Goal: Task Accomplishment & Management: Manage account settings

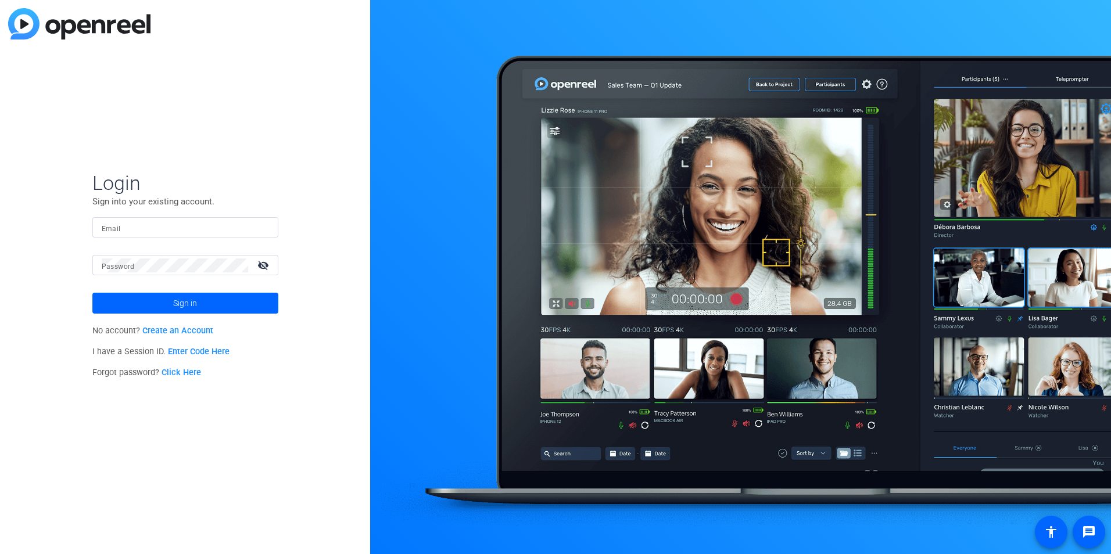
click at [139, 225] on input "Email" at bounding box center [185, 228] width 167 height 14
type input "[EMAIL_ADDRESS][DOMAIN_NAME]"
click at [92, 293] on button "Sign in" at bounding box center [185, 303] width 186 height 21
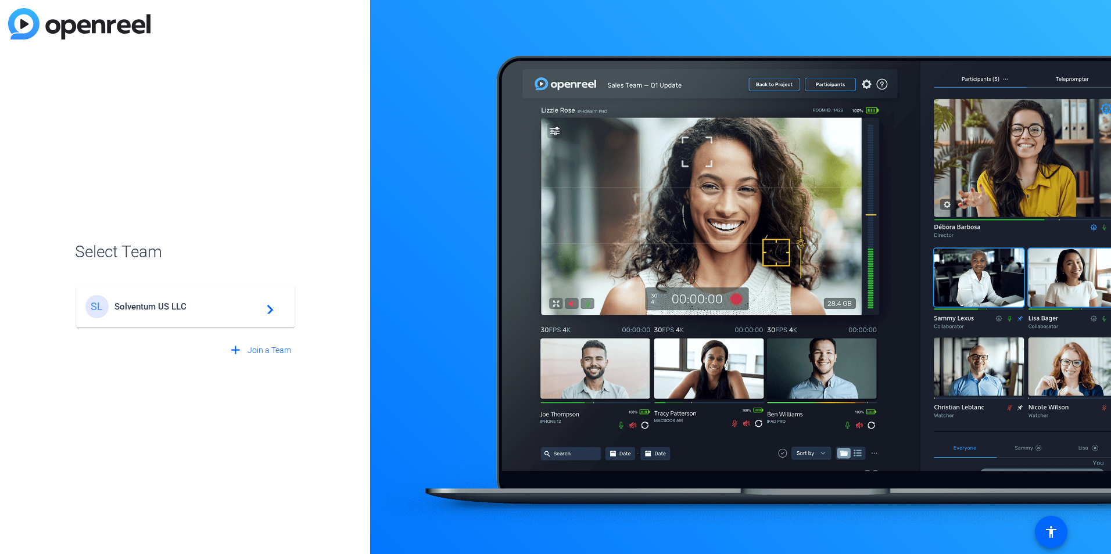
click at [175, 306] on span "Solventum US LLC" at bounding box center [186, 306] width 145 height 10
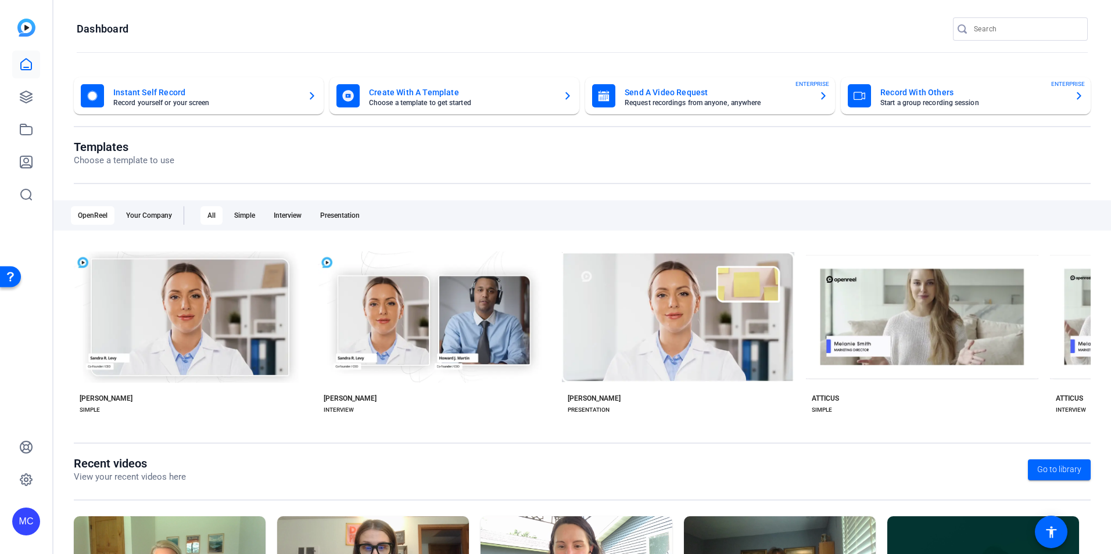
click at [192, 103] on mat-card-subtitle "Record yourself or your screen" at bounding box center [205, 102] width 185 height 7
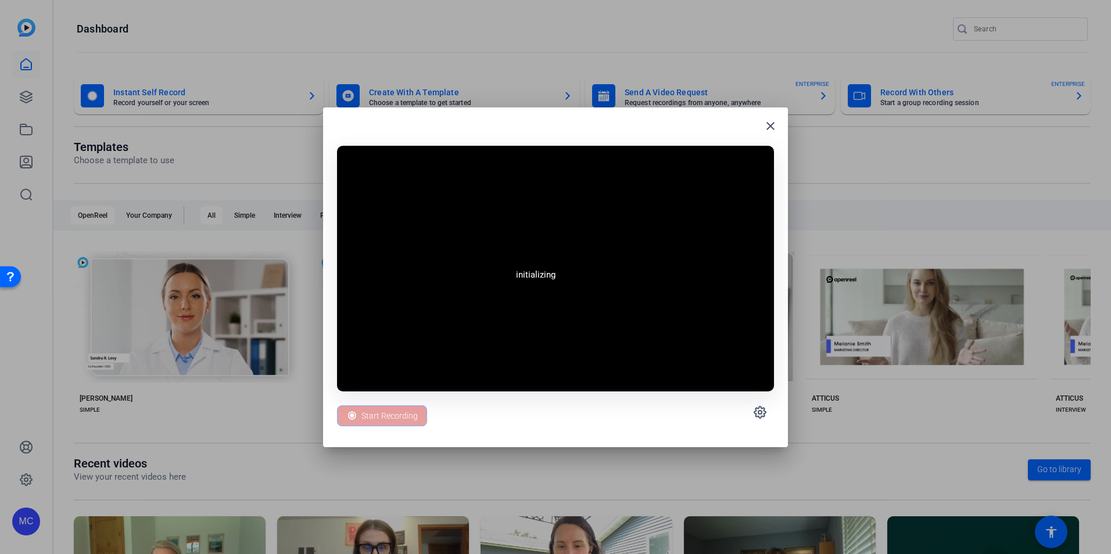
drag, startPoint x: 507, startPoint y: 123, endPoint x: 367, endPoint y: 124, distance: 140.0
click at [367, 124] on div "close" at bounding box center [555, 130] width 437 height 19
drag, startPoint x: 468, startPoint y: 124, endPoint x: 329, endPoint y: 133, distance: 138.5
click at [329, 133] on div "close initializing Start Recording" at bounding box center [555, 277] width 465 height 340
drag, startPoint x: 525, startPoint y: 124, endPoint x: 438, endPoint y: 143, distance: 89.2
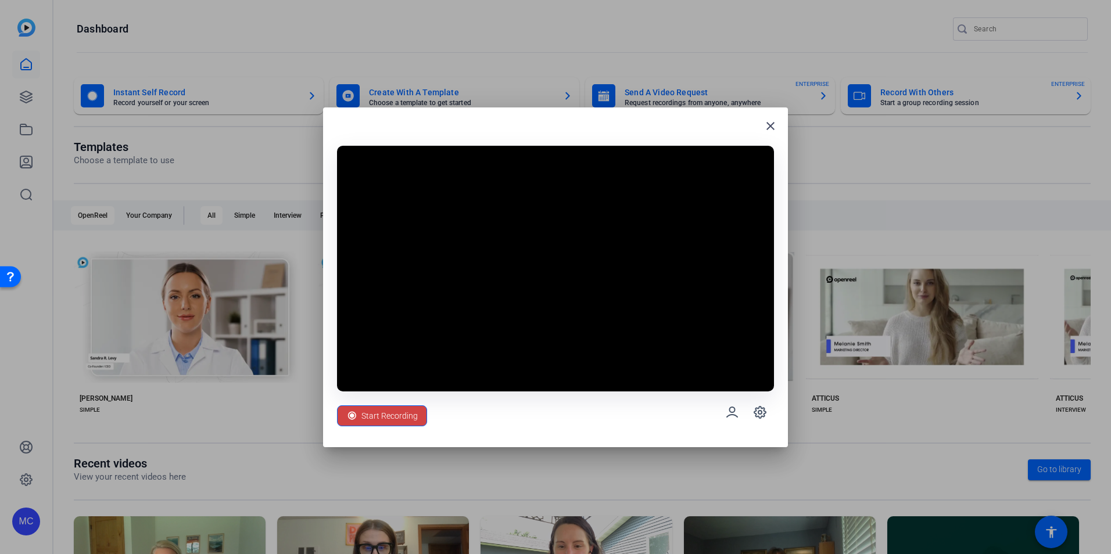
click at [438, 143] on div "close Start Recording" at bounding box center [555, 277] width 465 height 340
drag, startPoint x: 581, startPoint y: 136, endPoint x: 570, endPoint y: 140, distance: 12.3
click at [570, 140] on div "close Start Recording" at bounding box center [555, 277] width 465 height 340
drag, startPoint x: 572, startPoint y: 125, endPoint x: 433, endPoint y: 98, distance: 141.4
click at [433, 98] on div "close Start Recording" at bounding box center [555, 277] width 1111 height 554
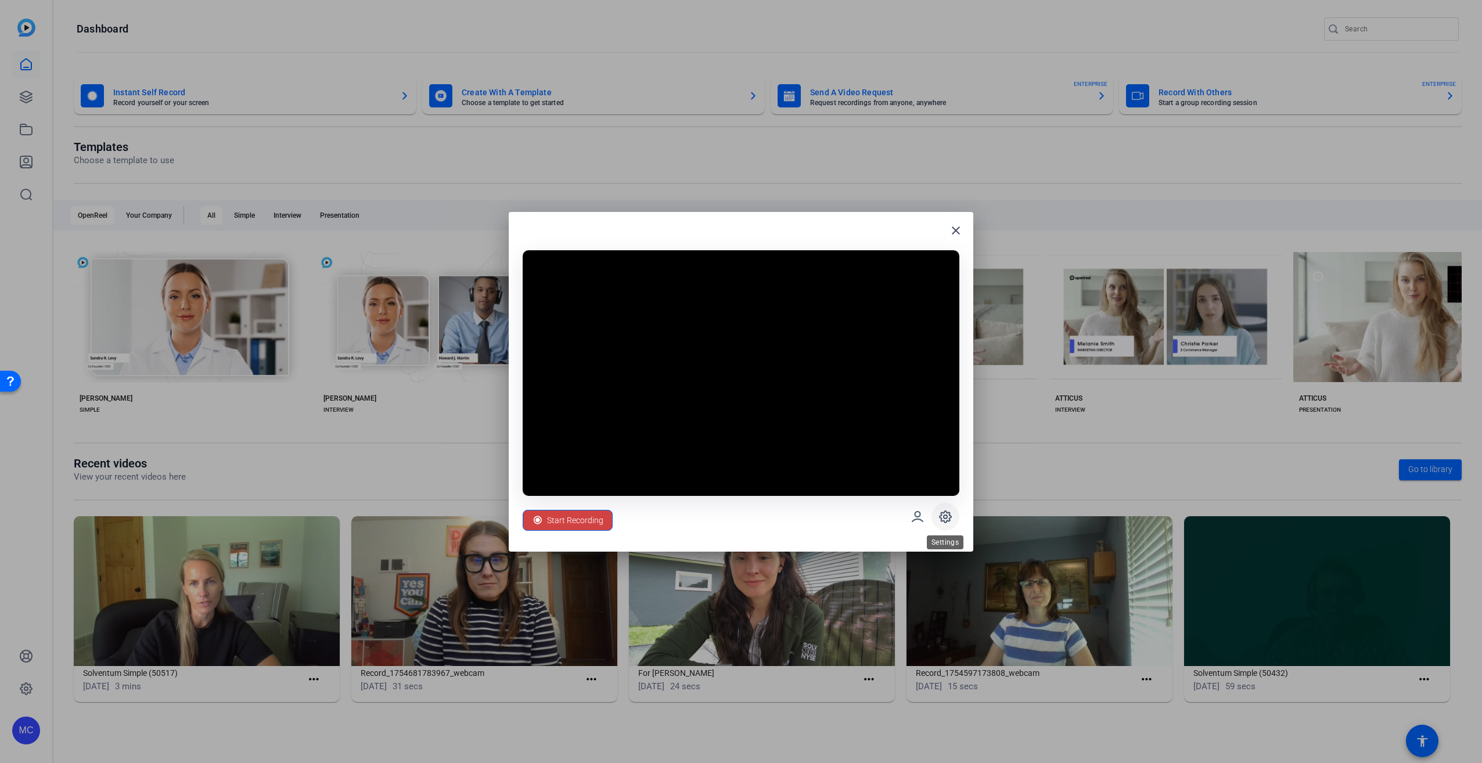
click at [945, 520] on icon at bounding box center [946, 517] width 14 height 14
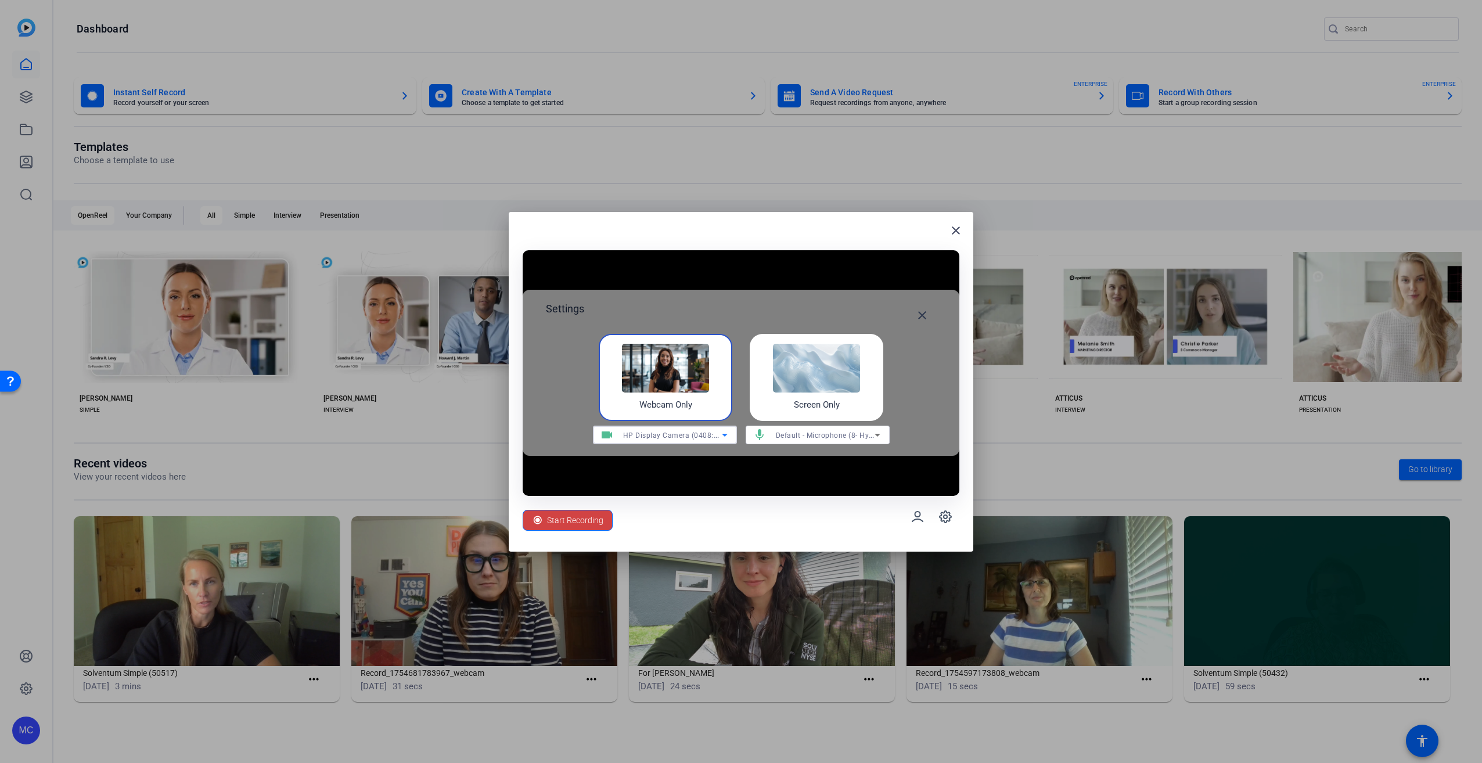
click at [673, 437] on span "HP Display Camera (0408:5458)" at bounding box center [678, 434] width 111 height 9
click at [667, 477] on span "HP 5MP Camera (30c9:00c0)" at bounding box center [651, 477] width 98 height 14
click at [925, 317] on mat-icon "close" at bounding box center [922, 315] width 14 height 14
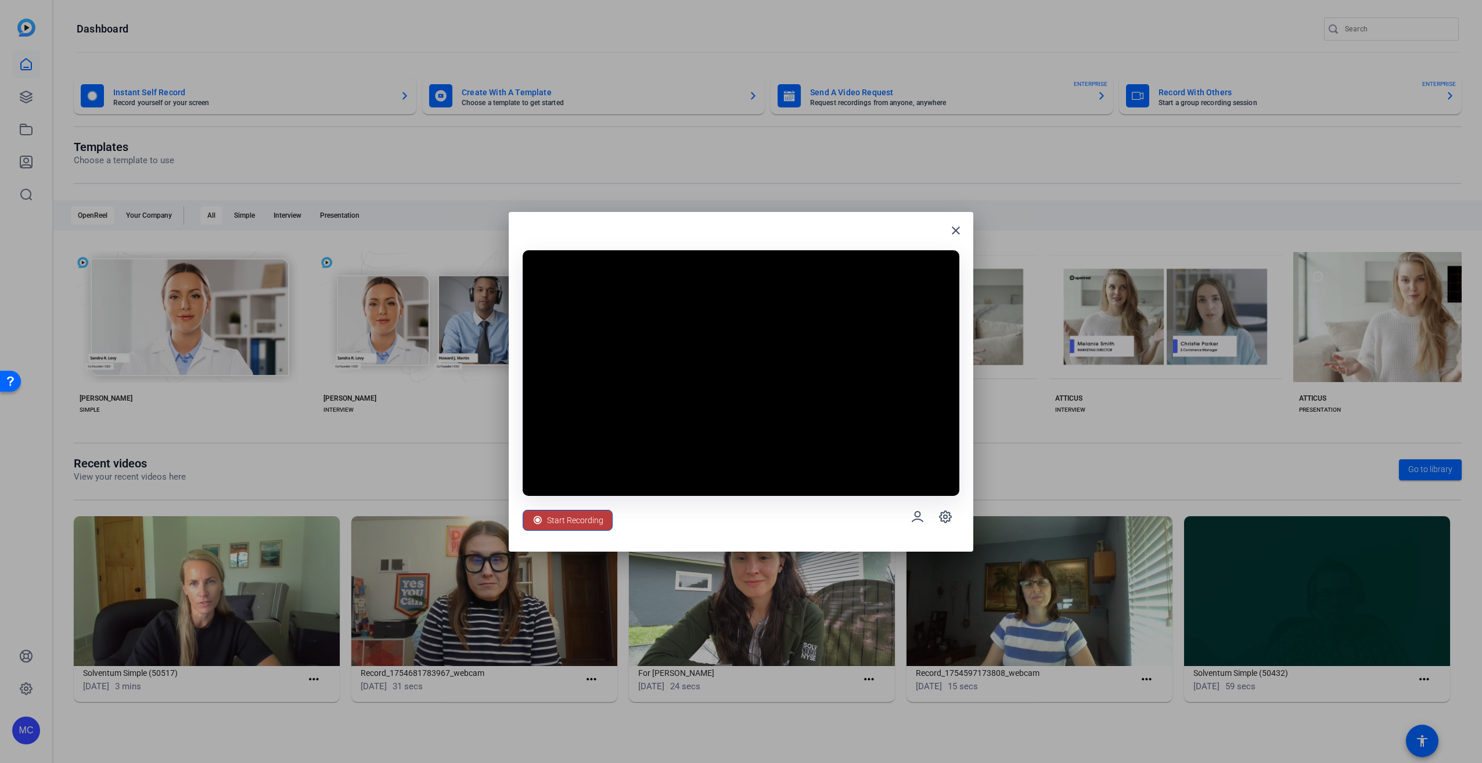
click at [576, 518] on span "Start Recording" at bounding box center [575, 520] width 56 height 22
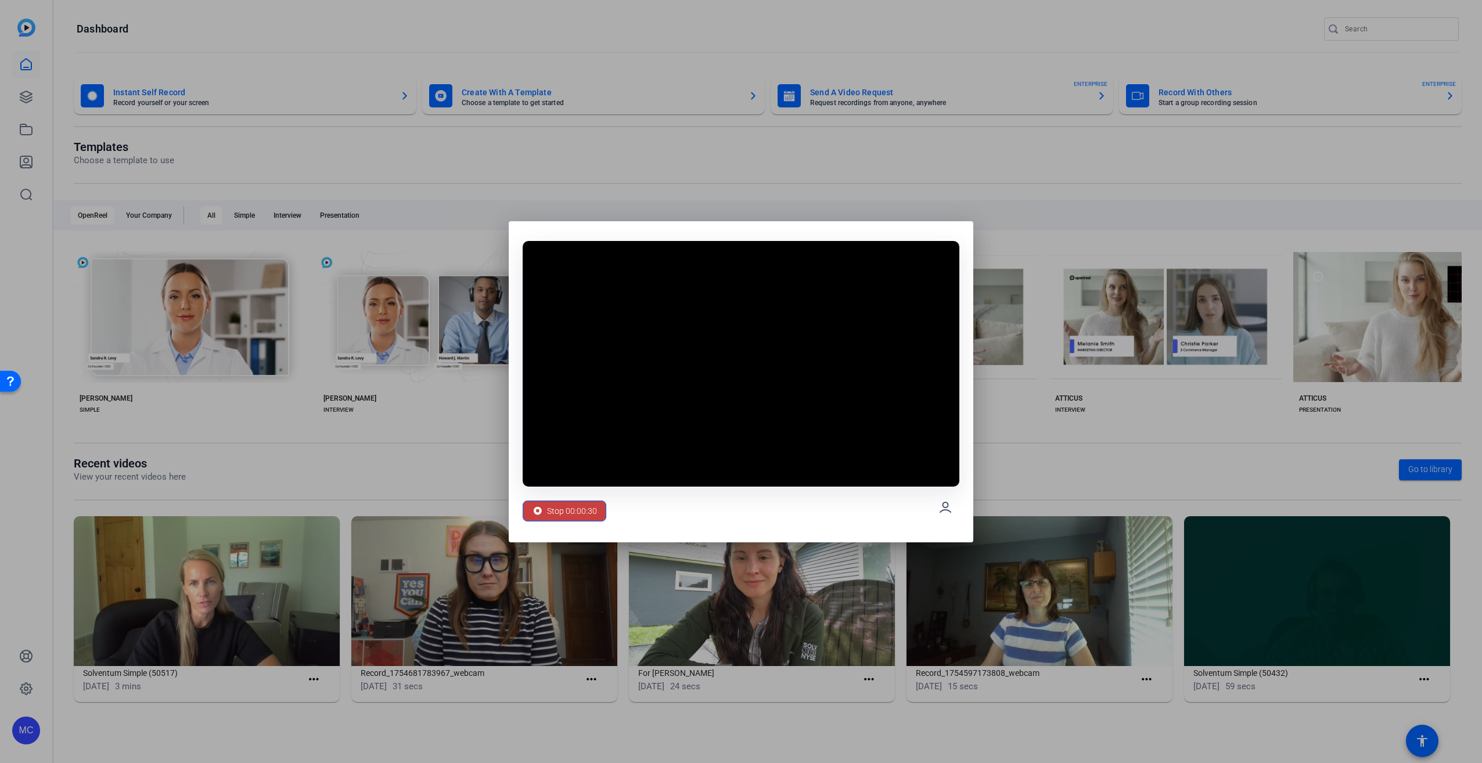
click at [572, 508] on span "Stop 00:00:30" at bounding box center [572, 511] width 50 height 22
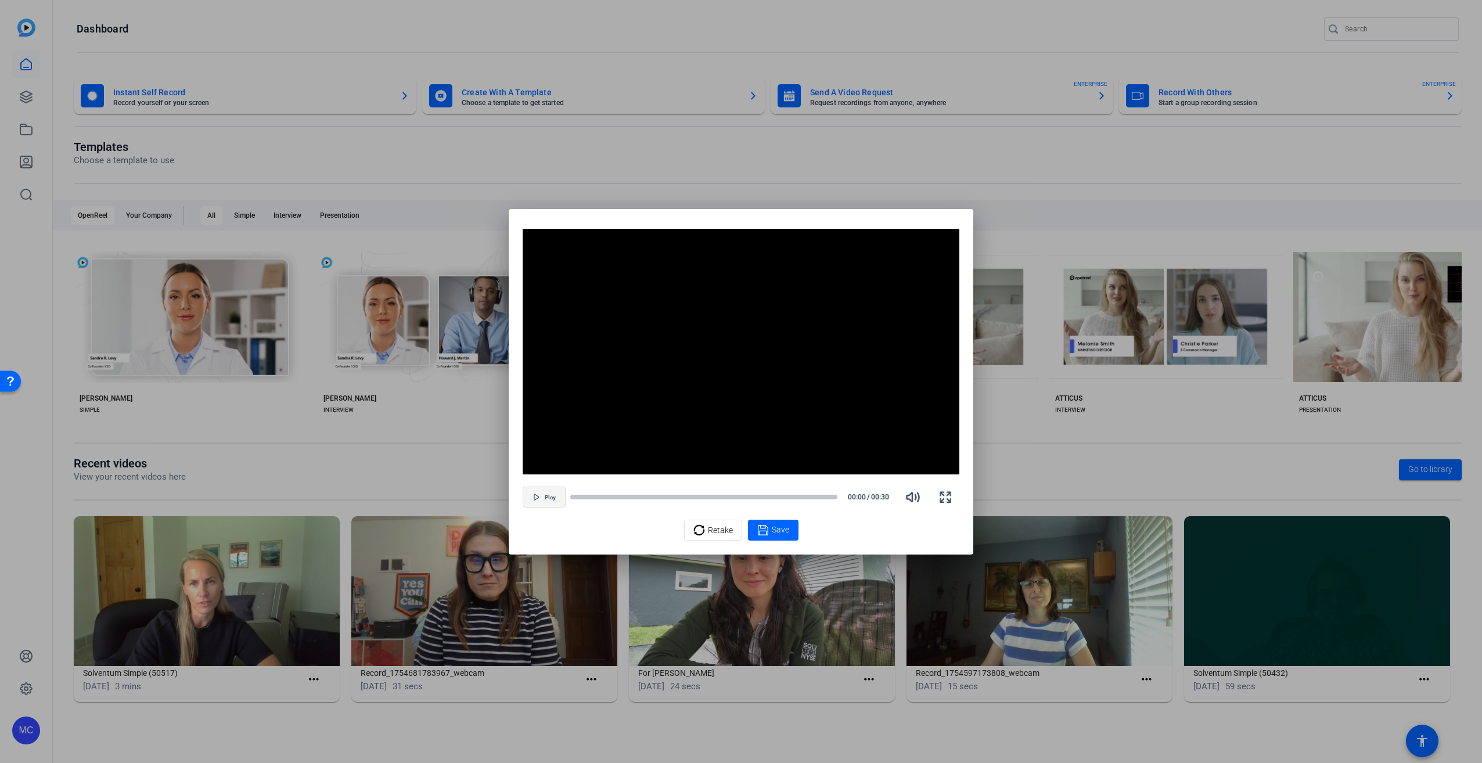
click at [542, 501] on span "button" at bounding box center [544, 497] width 42 height 28
click at [570, 496] on div at bounding box center [594, 497] width 48 height 6
click at [779, 524] on span "Save" at bounding box center [780, 530] width 17 height 12
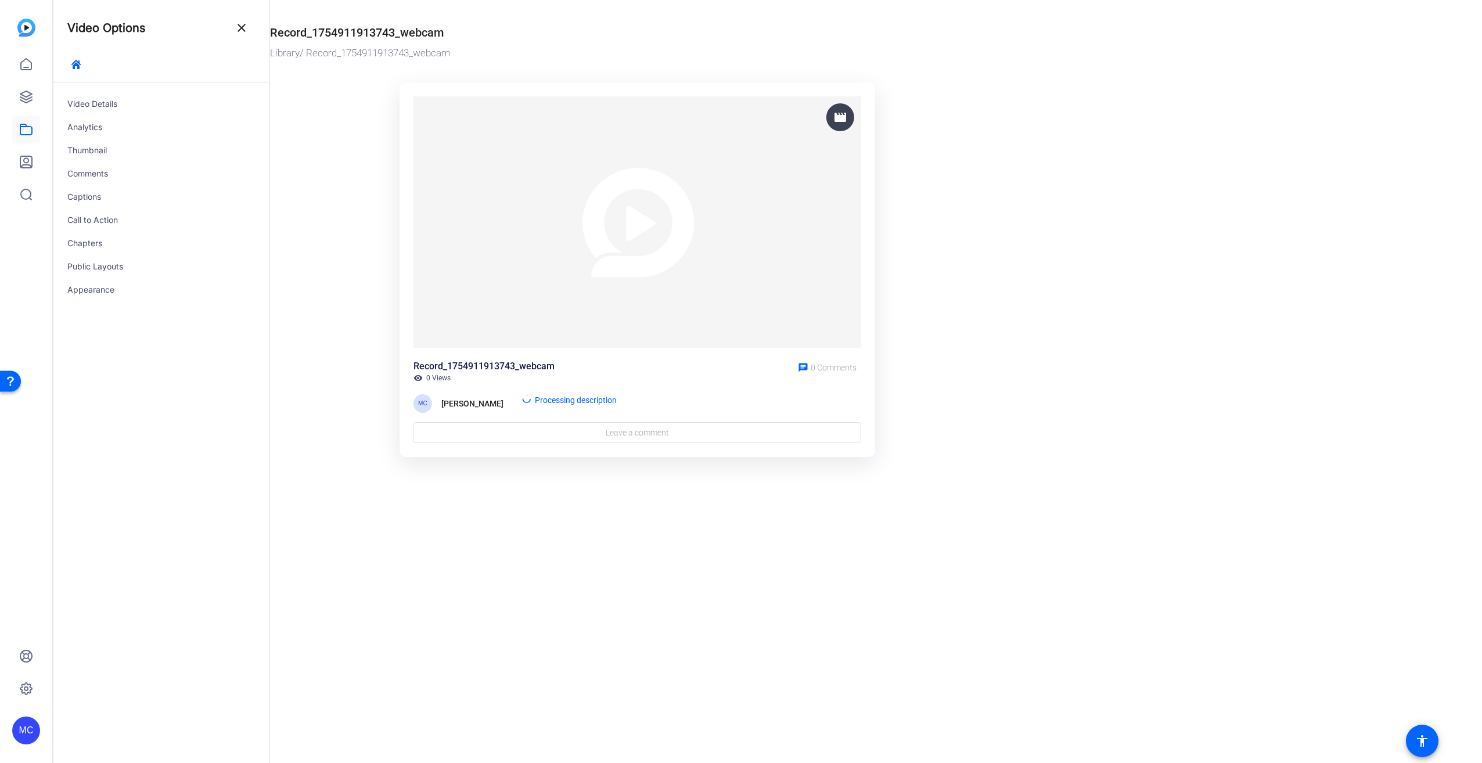
click at [532, 364] on div "Record_1754911913743_webcam" at bounding box center [484, 367] width 141 height 14
click at [496, 365] on div "Record_1754911913743_webcam" at bounding box center [484, 367] width 141 height 14
click at [459, 368] on div "Record_1754911913743_webcam" at bounding box center [484, 367] width 141 height 14
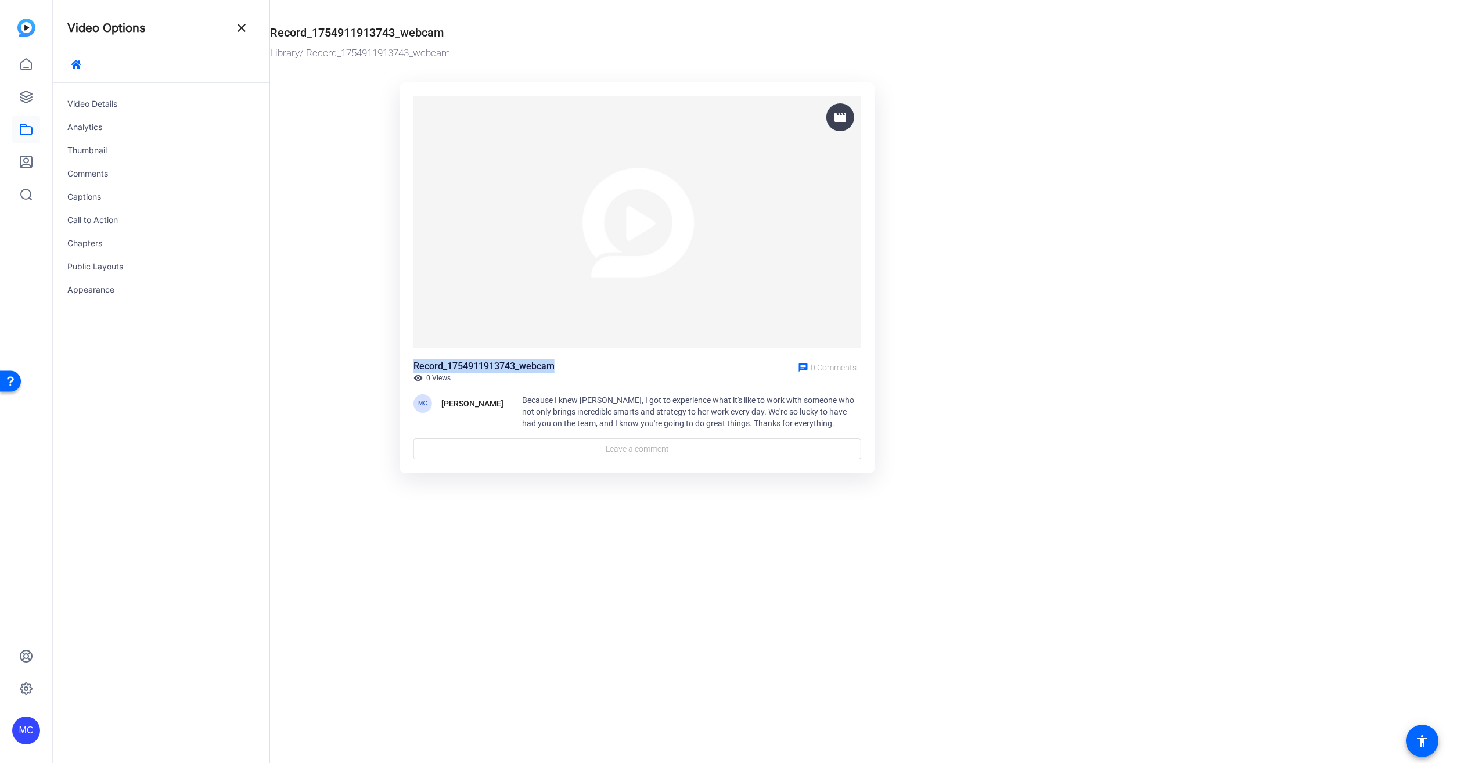
click at [459, 368] on div "Record_1754911913743_webcam" at bounding box center [484, 367] width 141 height 14
drag, startPoint x: 459, startPoint y: 368, endPoint x: 524, endPoint y: 368, distance: 64.5
click at [524, 368] on div "Record_1754911913743_webcam" at bounding box center [484, 367] width 141 height 14
click at [299, 452] on ktd-grid "movie Record_1754911913743_webcam visibility 0 Views chat 0 Comments MC [PERSON…" at bounding box center [637, 279] width 735 height 407
click at [1004, 251] on ktd-grid "movie Record_1754911913743_webcam visibility 0 Views chat 0 Comments MC [PERSON…" at bounding box center [637, 279] width 735 height 407
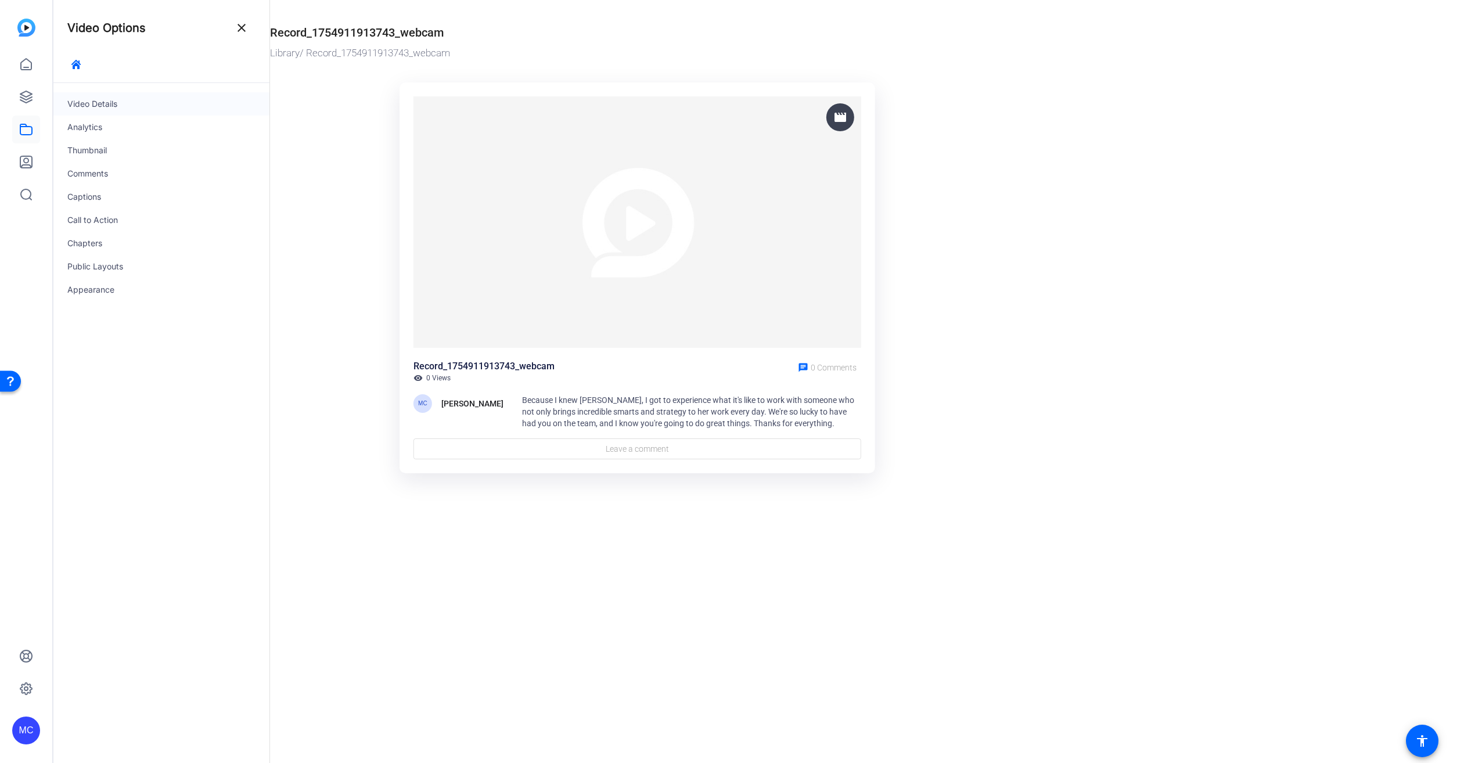
click at [108, 104] on div "Video Details" at bounding box center [161, 103] width 216 height 23
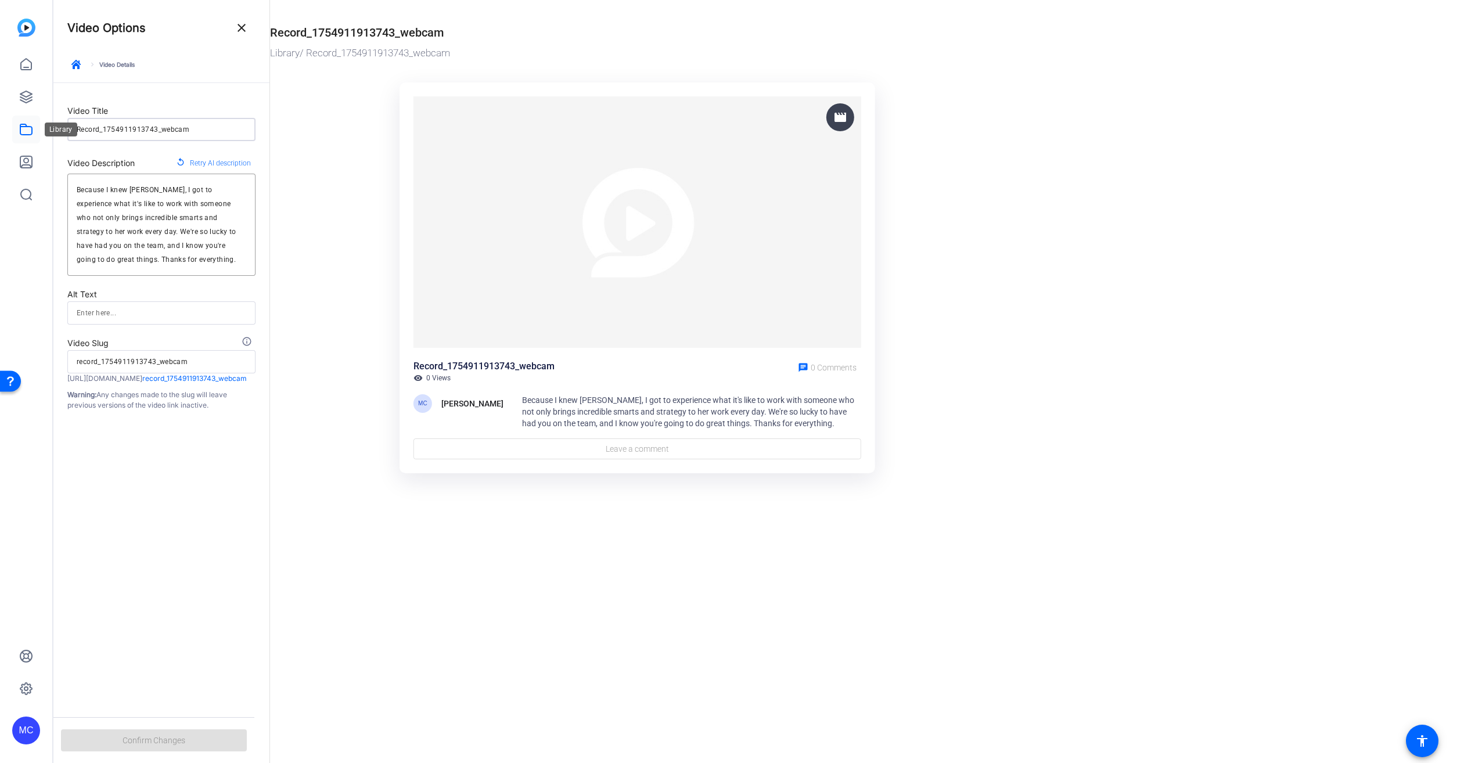
drag, startPoint x: 202, startPoint y: 128, endPoint x: 20, endPoint y: 131, distance: 181.8
click at [21, 131] on mat-sidenav-container "MC Video Options close keyboard_arrow_right Video Details Video Title Record_17…" at bounding box center [741, 381] width 1482 height 763
type input "V"
type input "v"
type input "Vi"
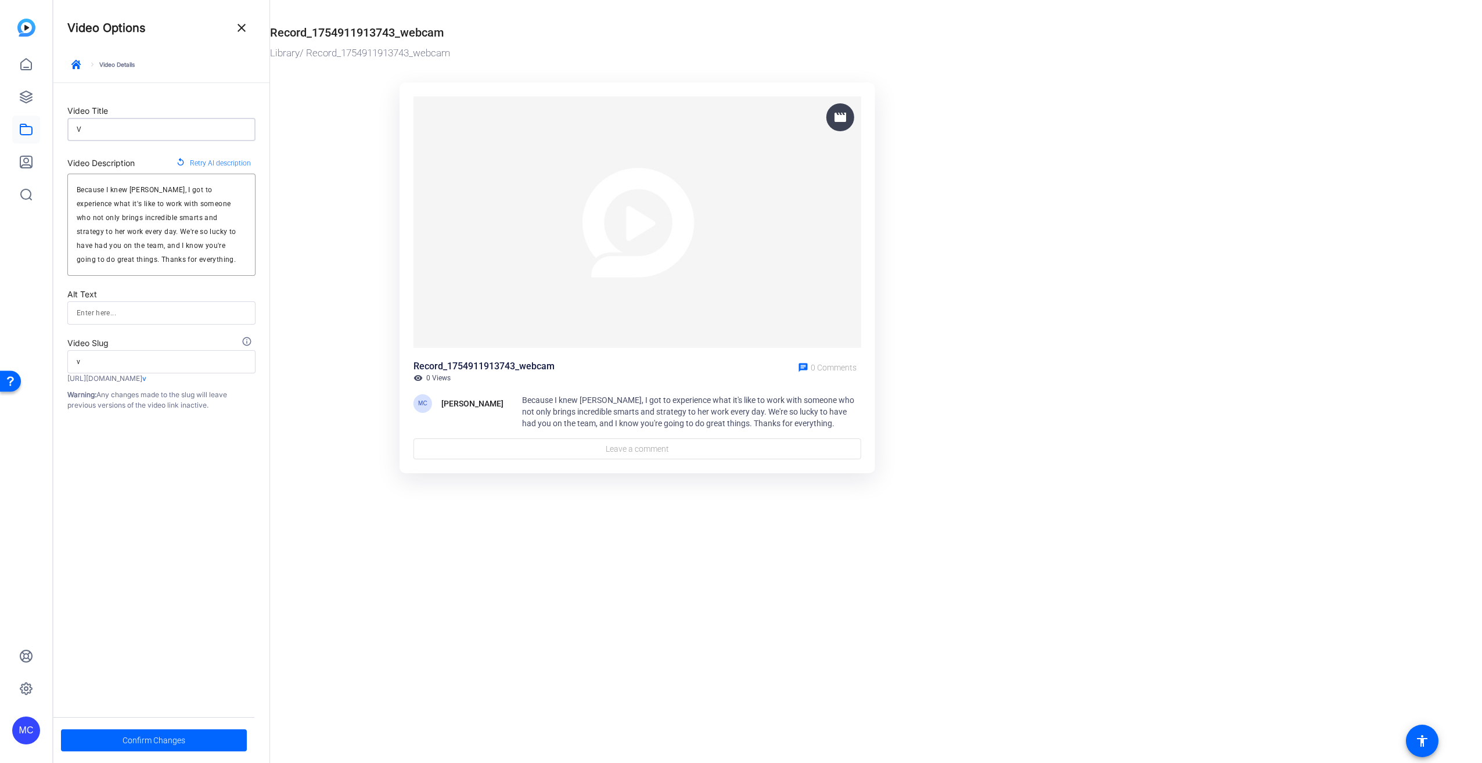
type input "vi"
type input "Vid"
type input "vid"
type input "Vide"
type input "vide"
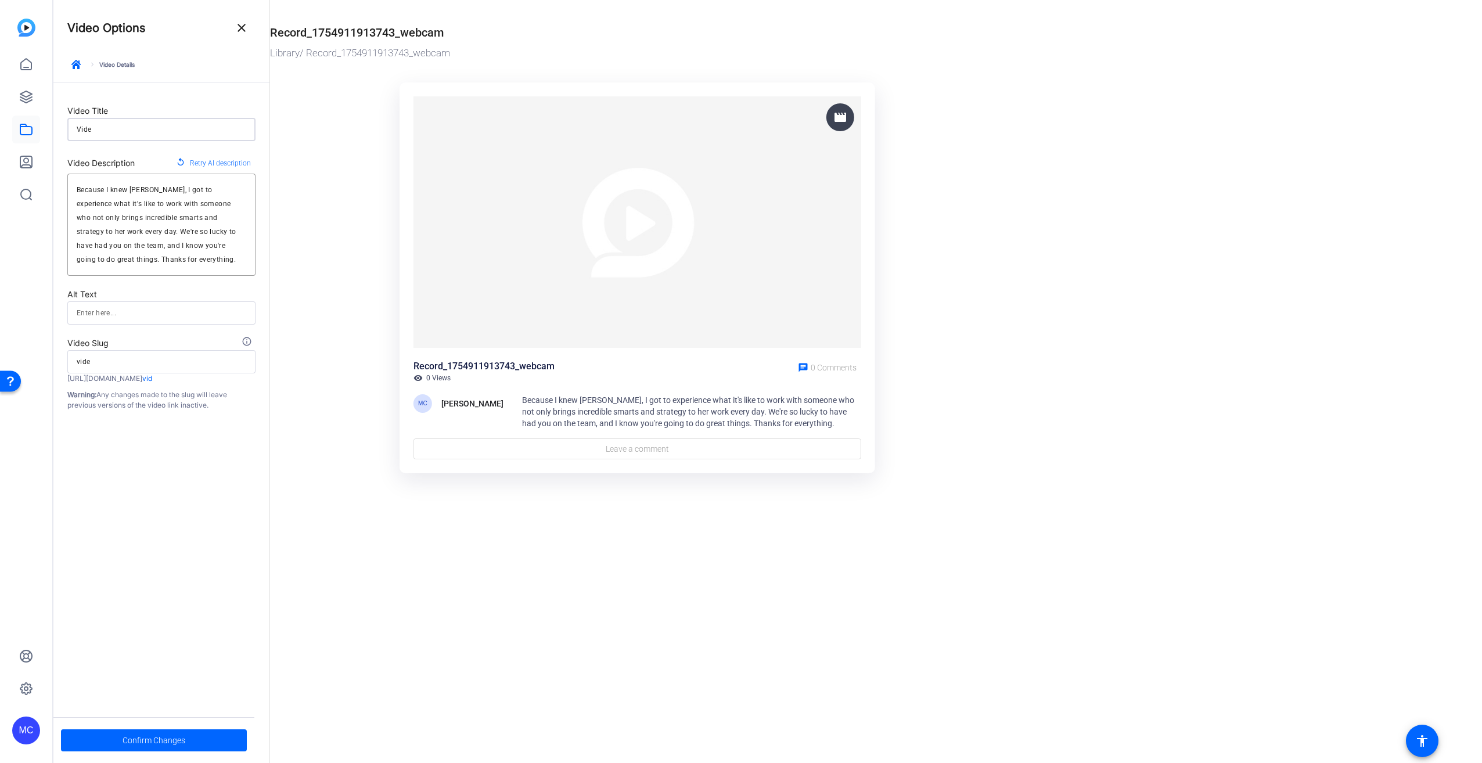
type input "Video"
type input "video"
type input "Video"
type input "video"
type input "Video f"
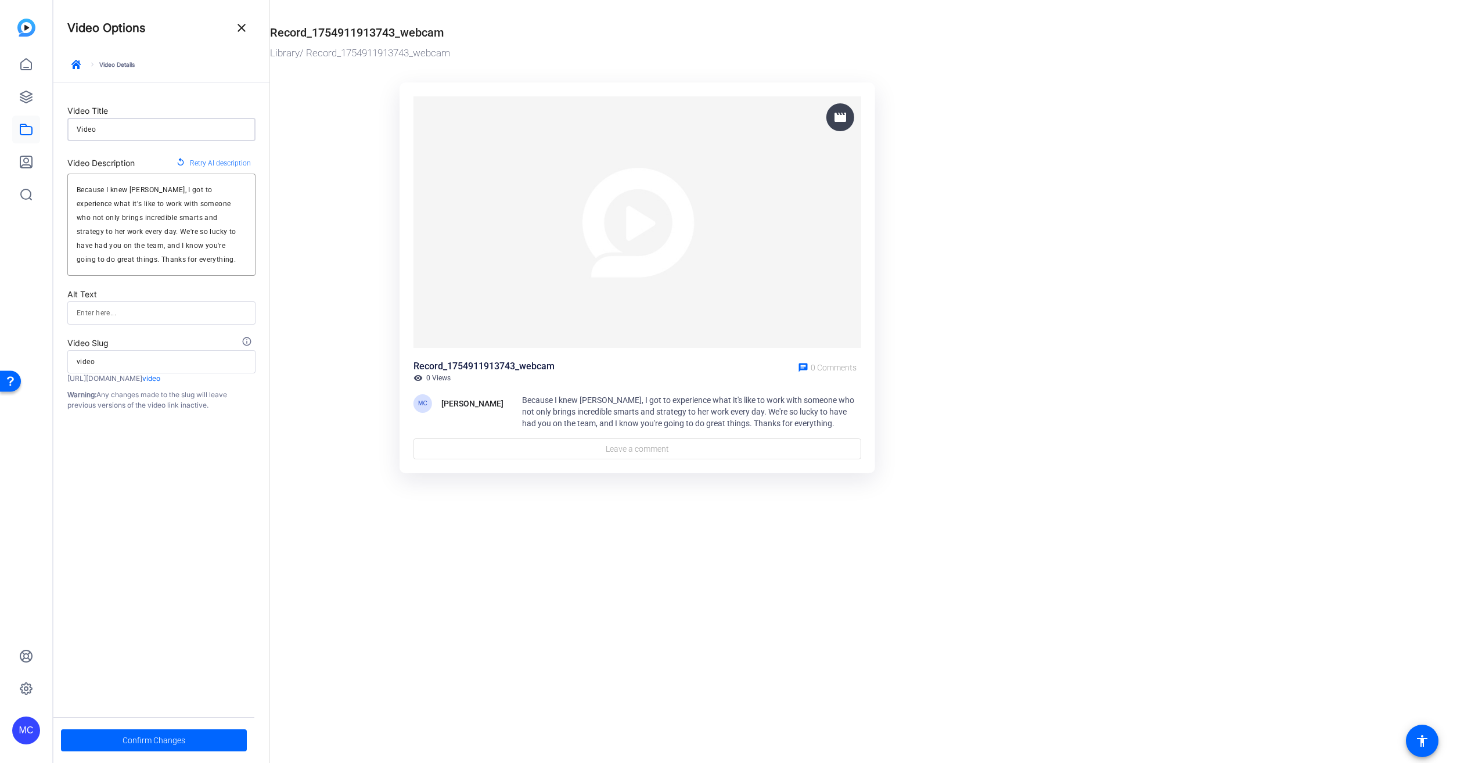
type input "video-f"
type input "Video fo"
type input "video-fo"
type input "Video for"
type input "video-for"
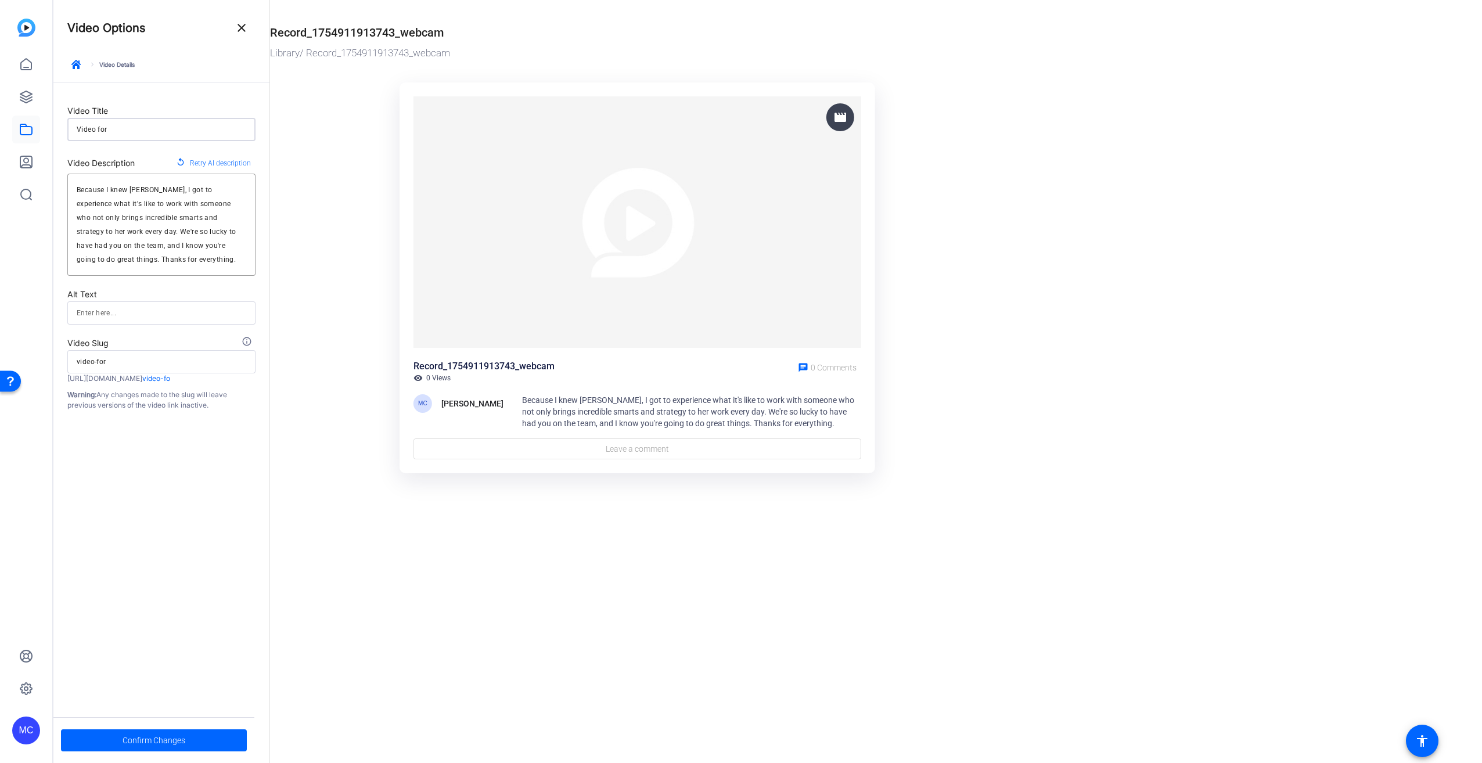
type input "Video for"
type input "video-for"
type input "Video for J"
type input "video-for-j"
type input "Video for [PERSON_NAME]"
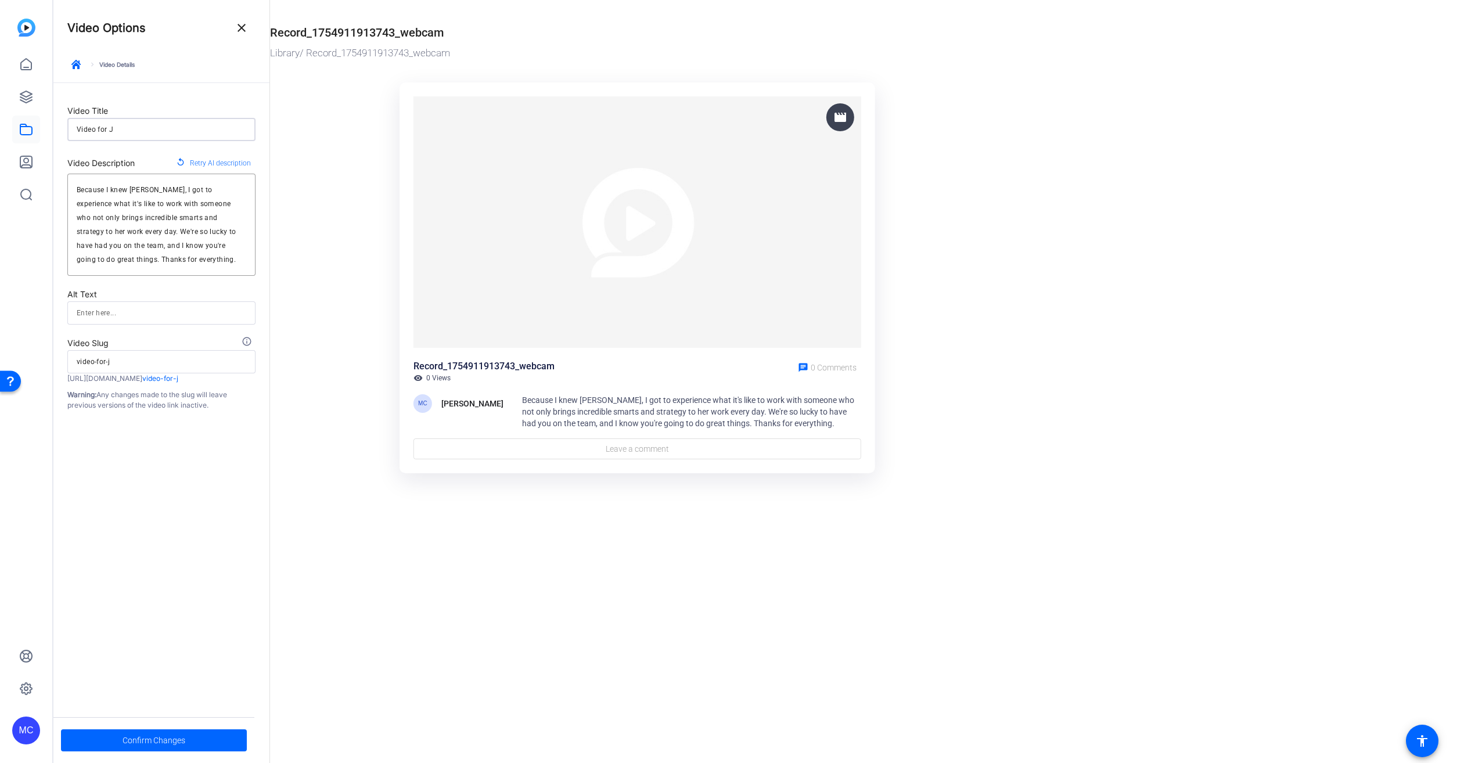
type input "video-for-ja"
type input "Video for Jan"
type input "video-for-jan"
type input "Video for [PERSON_NAME]"
type input "video-for-[PERSON_NAME]"
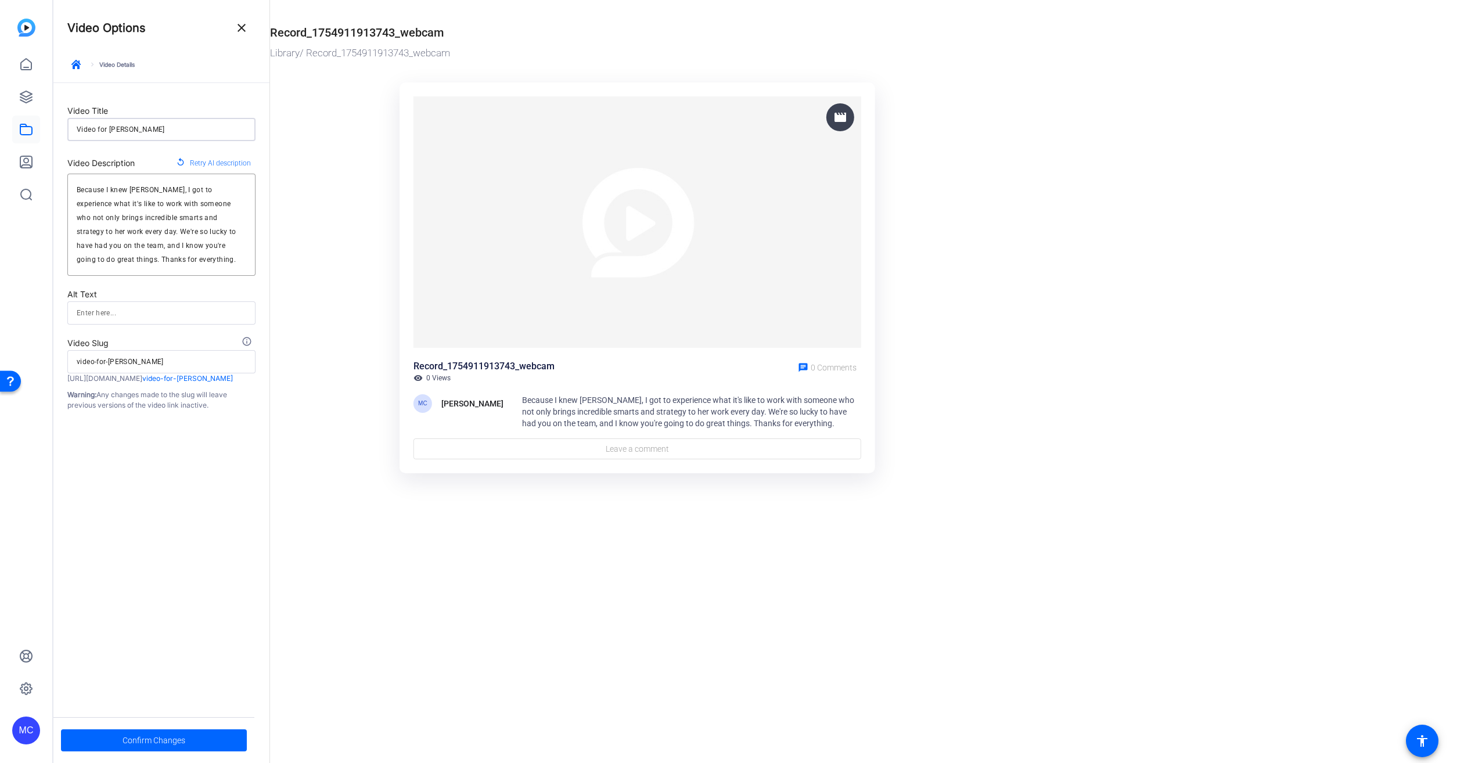
type input "Video for [PERSON_NAME]"
type input "video-for-[PERSON_NAME]"
type input "Video for [PERSON_NAME]"
type input "video-for-[PERSON_NAME]"
type input "Video for [PERSON_NAME] -="
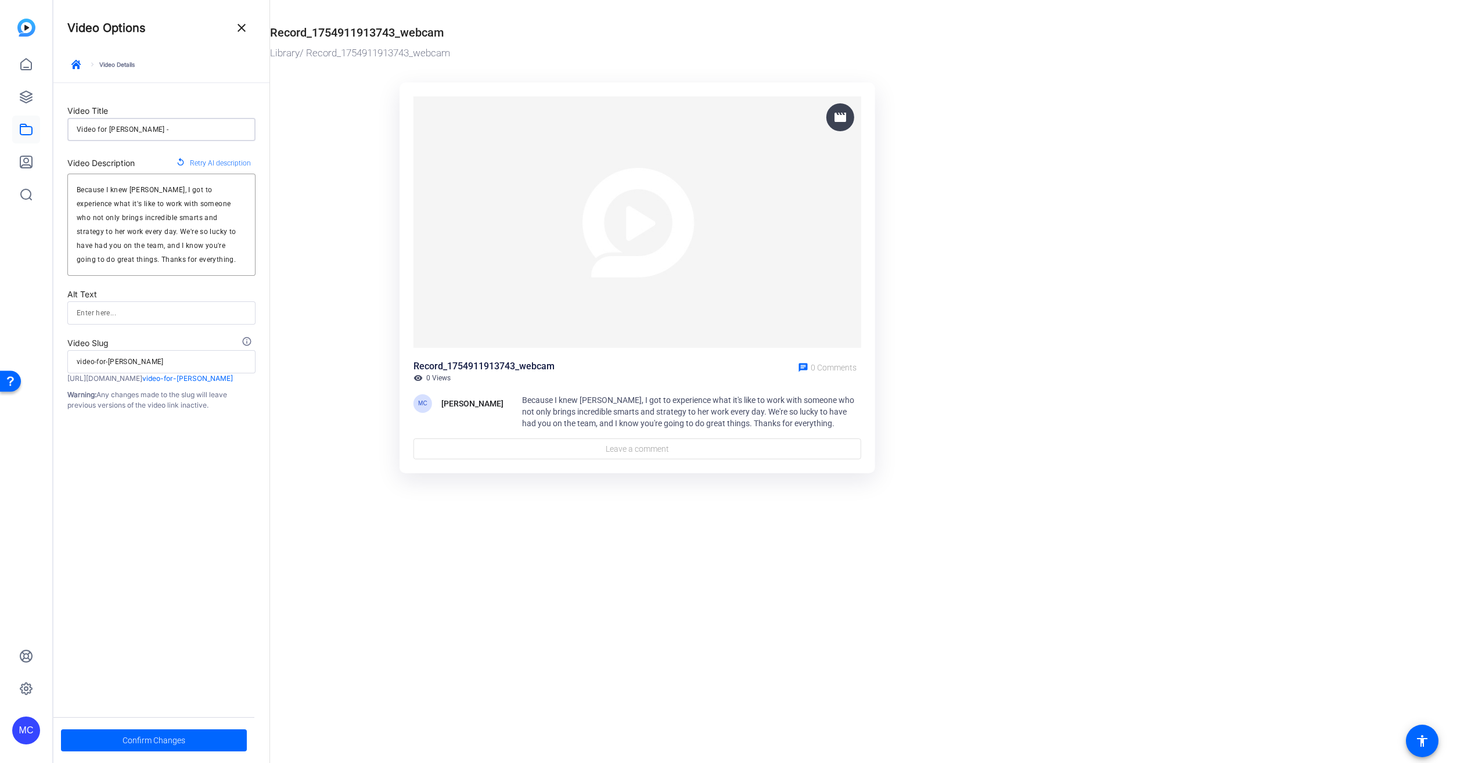
type input "video-for-[PERSON_NAME]-"
type input "Video for [PERSON_NAME] -="
type input "video-for-[PERSON_NAME]-"
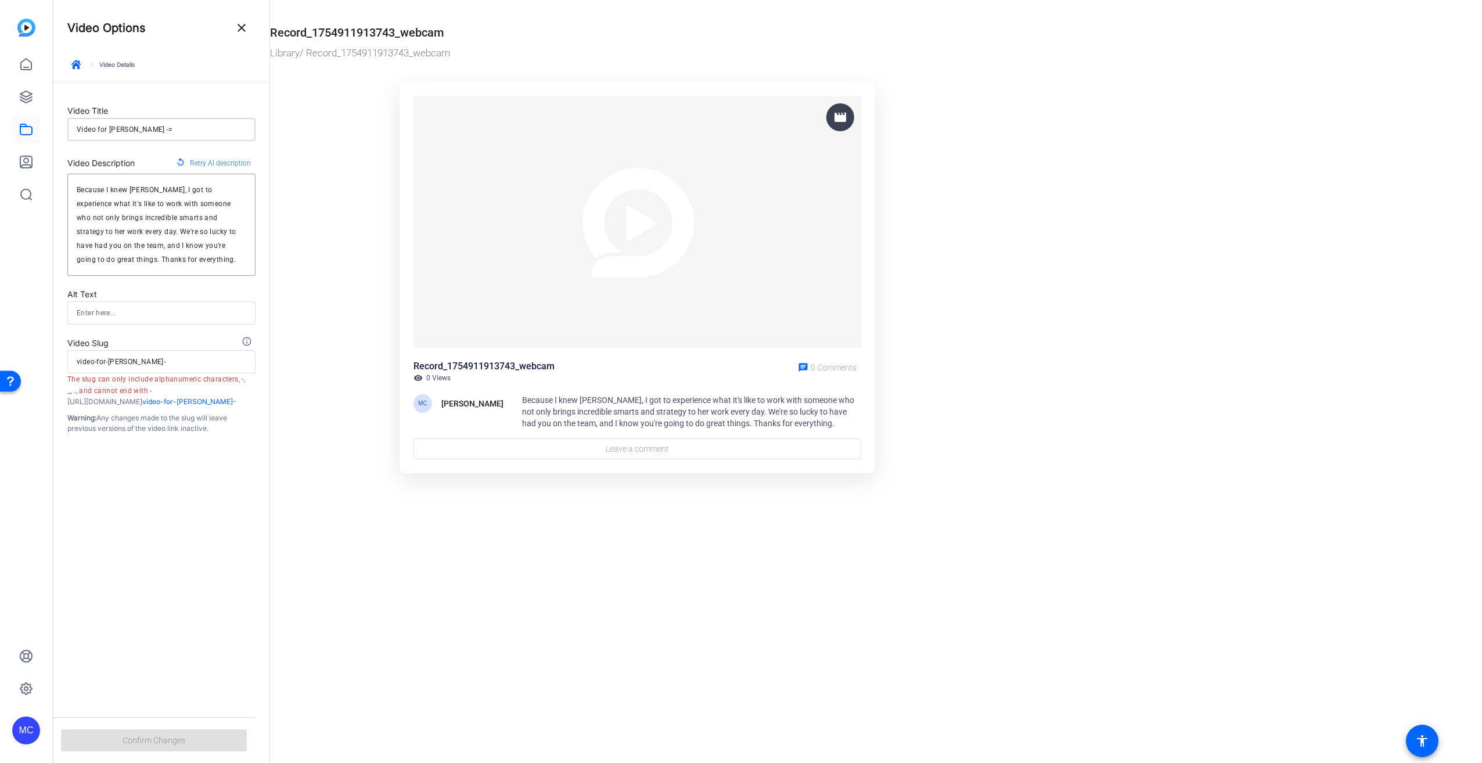
type input "Video for [PERSON_NAME] -=\"
type input "video-for-[PERSON_NAME]-"
type input "Video for [PERSON_NAME] -="
type input "video-for-[PERSON_NAME]-"
type input "Video for [PERSON_NAME] -"
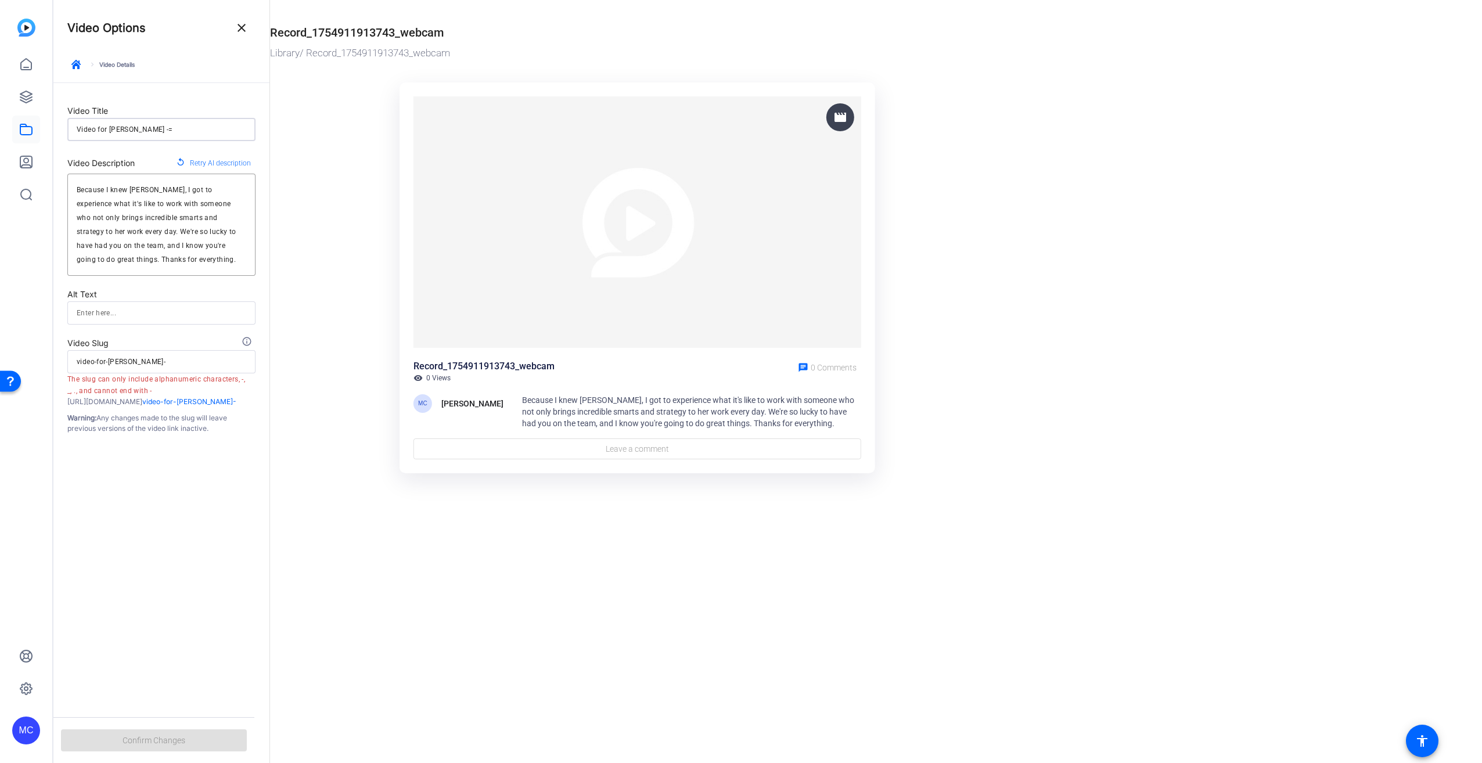
type input "video-for-[PERSON_NAME]-"
type input "Video for [PERSON_NAME]"
type input "video-for-[PERSON_NAME]"
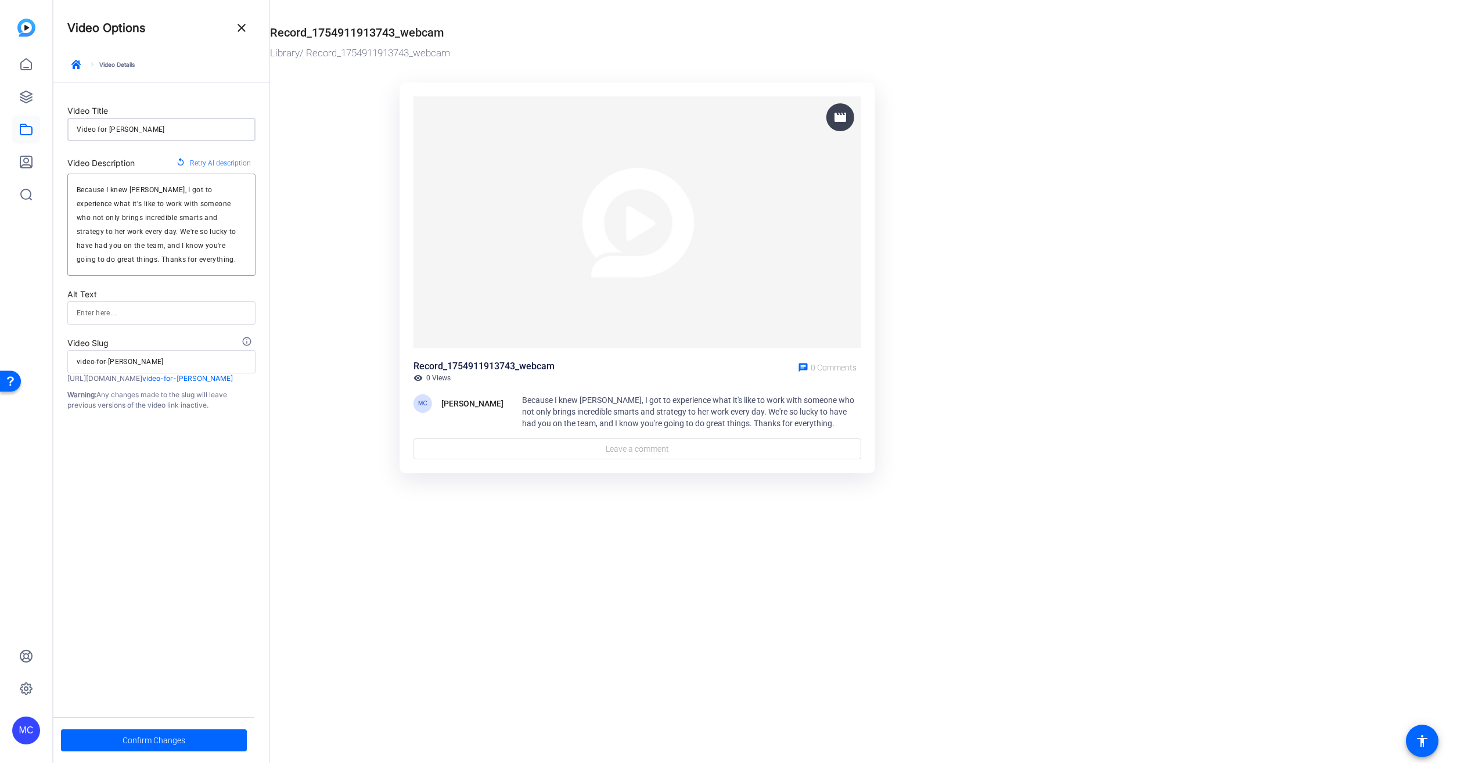
type input "Video for [PERSON_NAME] -"
type input "video-for-[PERSON_NAME]-"
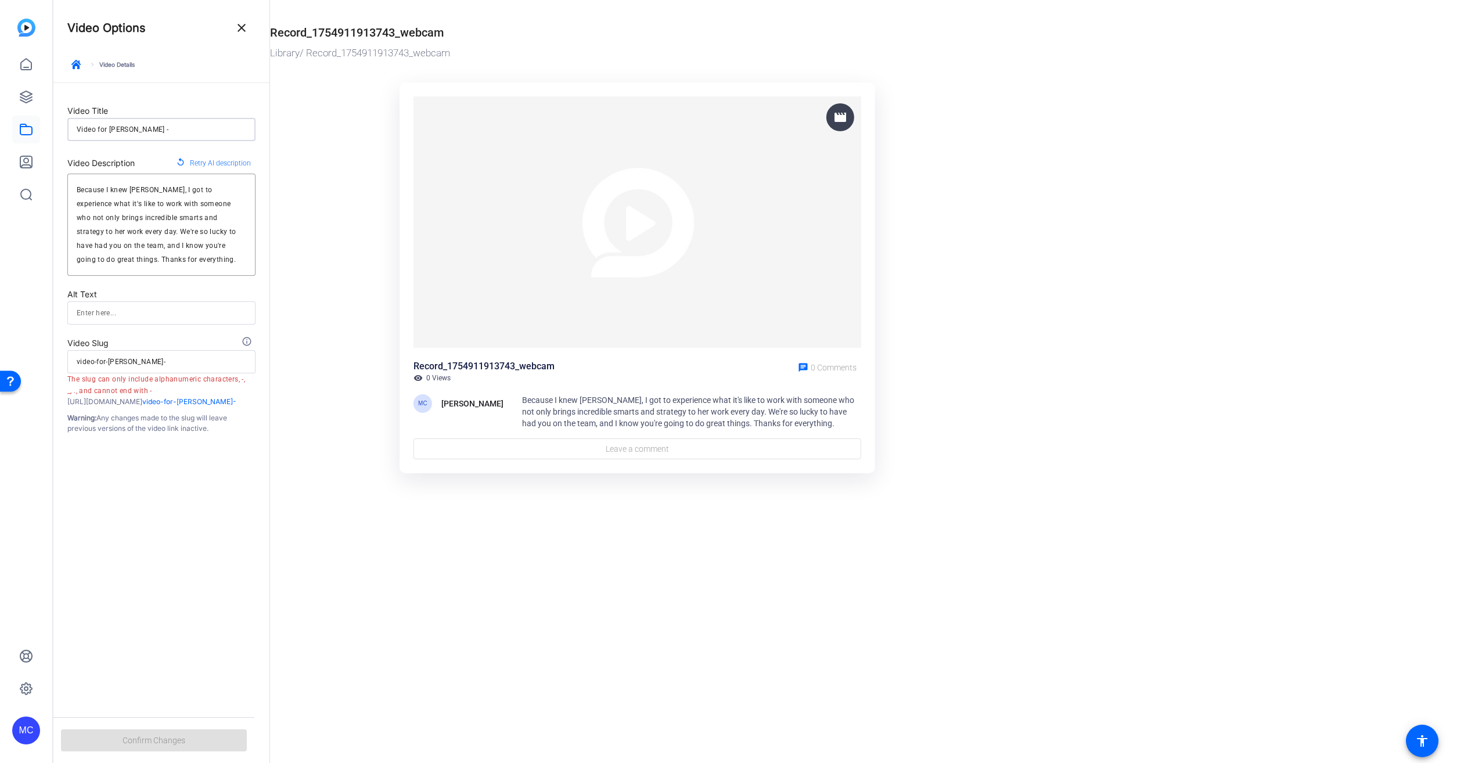
type input "Video for [PERSON_NAME] -"
type input "video-for-[PERSON_NAME]-"
type input "Video for [PERSON_NAME] - M"
type input "video-for-[PERSON_NAME]-m"
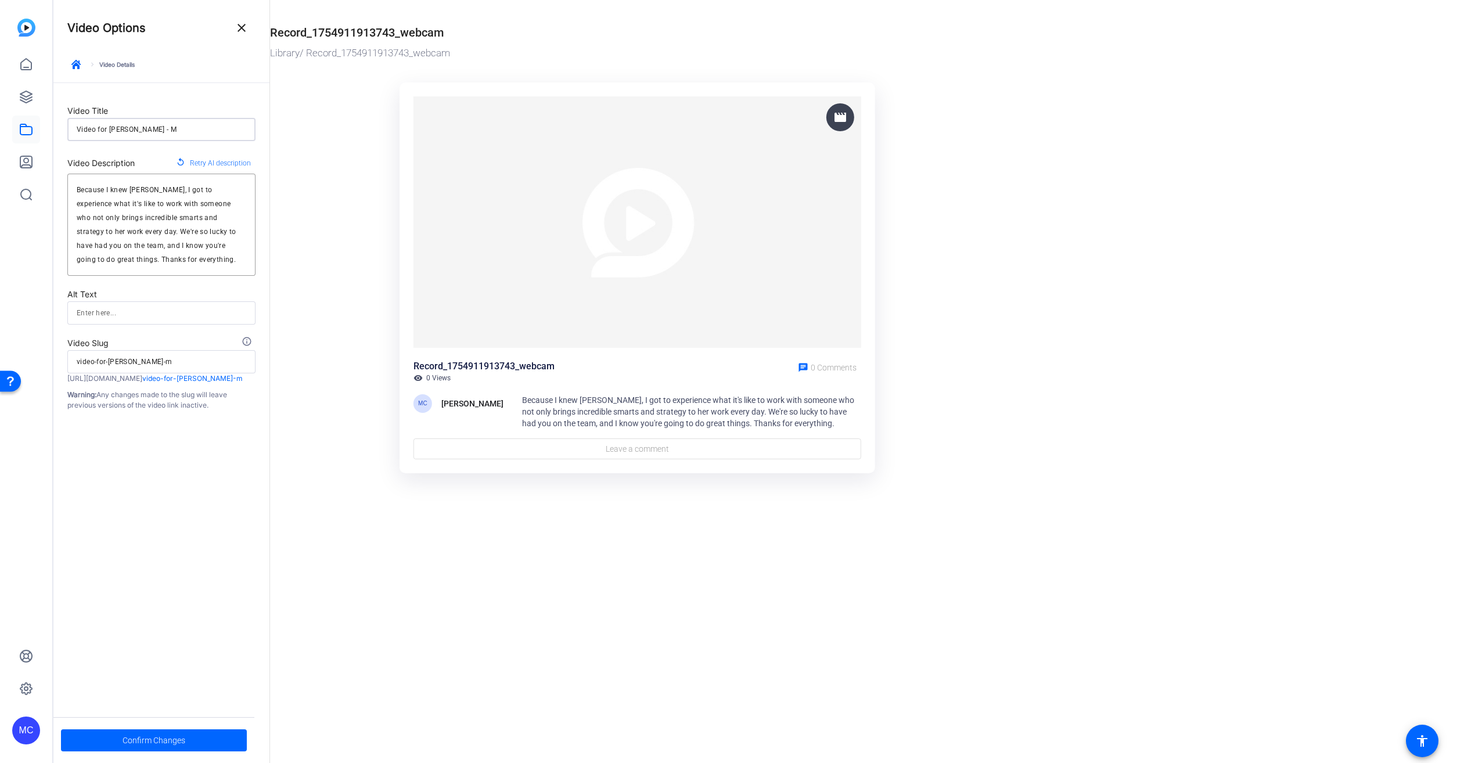
type input "Video for [PERSON_NAME]"
type input "video-for-[PERSON_NAME]"
type input "Video for [PERSON_NAME]"
type input "video-for-[PERSON_NAME]"
type input "Video for [PERSON_NAME]"
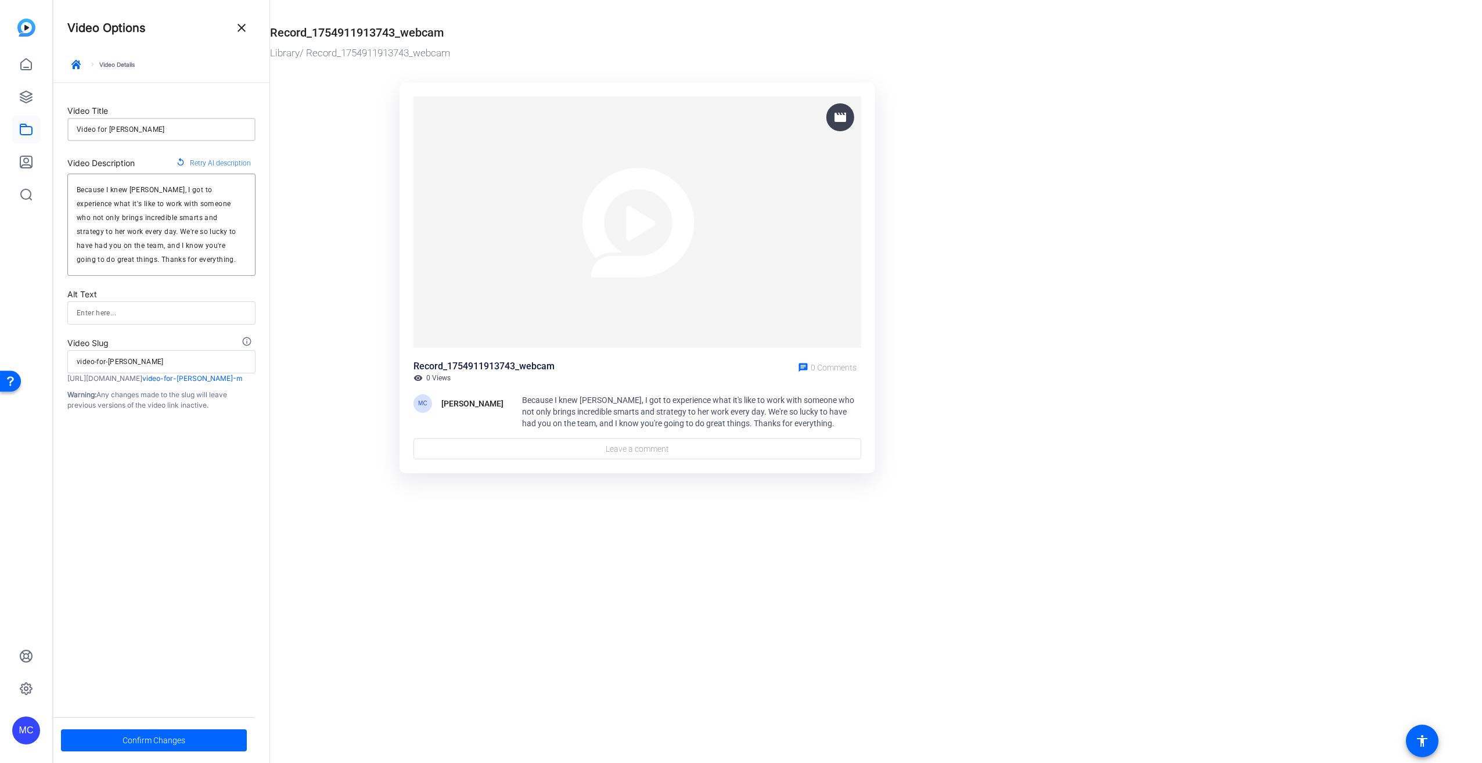
type input "video-for-[PERSON_NAME]"
type input "Video for [PERSON_NAME]"
type input "video-for-[PERSON_NAME]"
type input "Video for [PERSON_NAME]"
type input "video-for-[PERSON_NAME]-c"
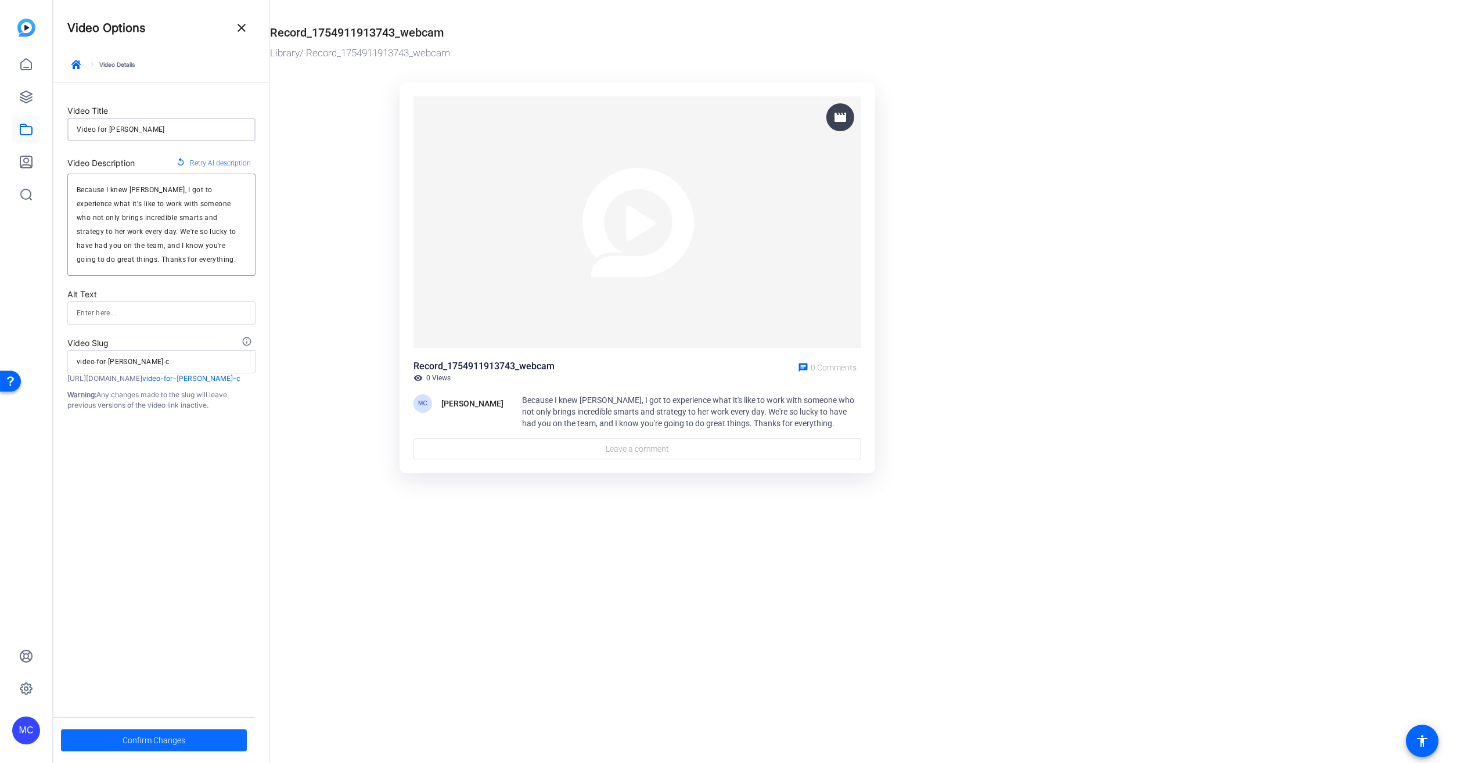
type input "Video for [PERSON_NAME]"
click at [143, 554] on span "Confirm Changes" at bounding box center [154, 741] width 63 height 22
click at [26, 60] on icon at bounding box center [26, 64] width 10 height 11
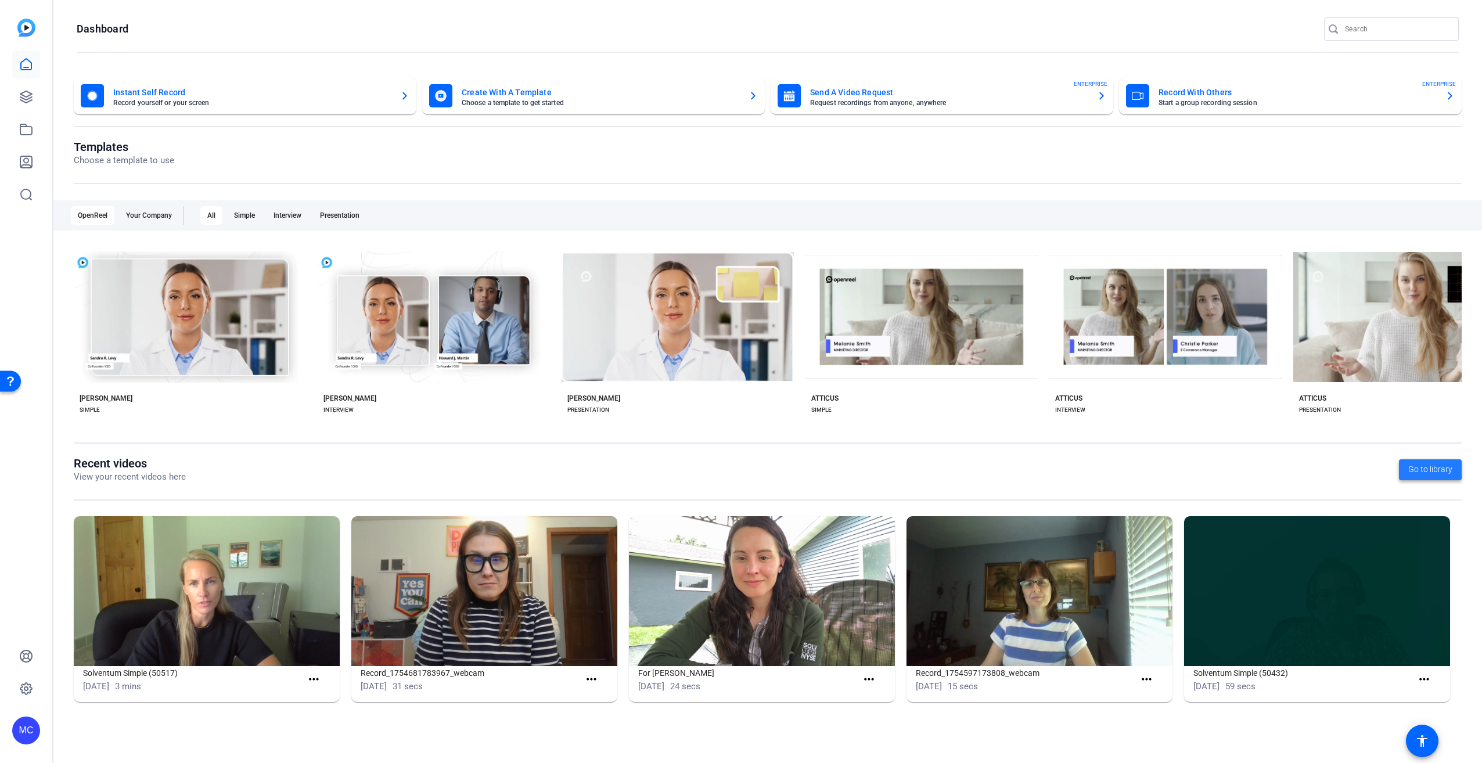
click at [1110, 466] on span "Go to library" at bounding box center [1430, 469] width 44 height 12
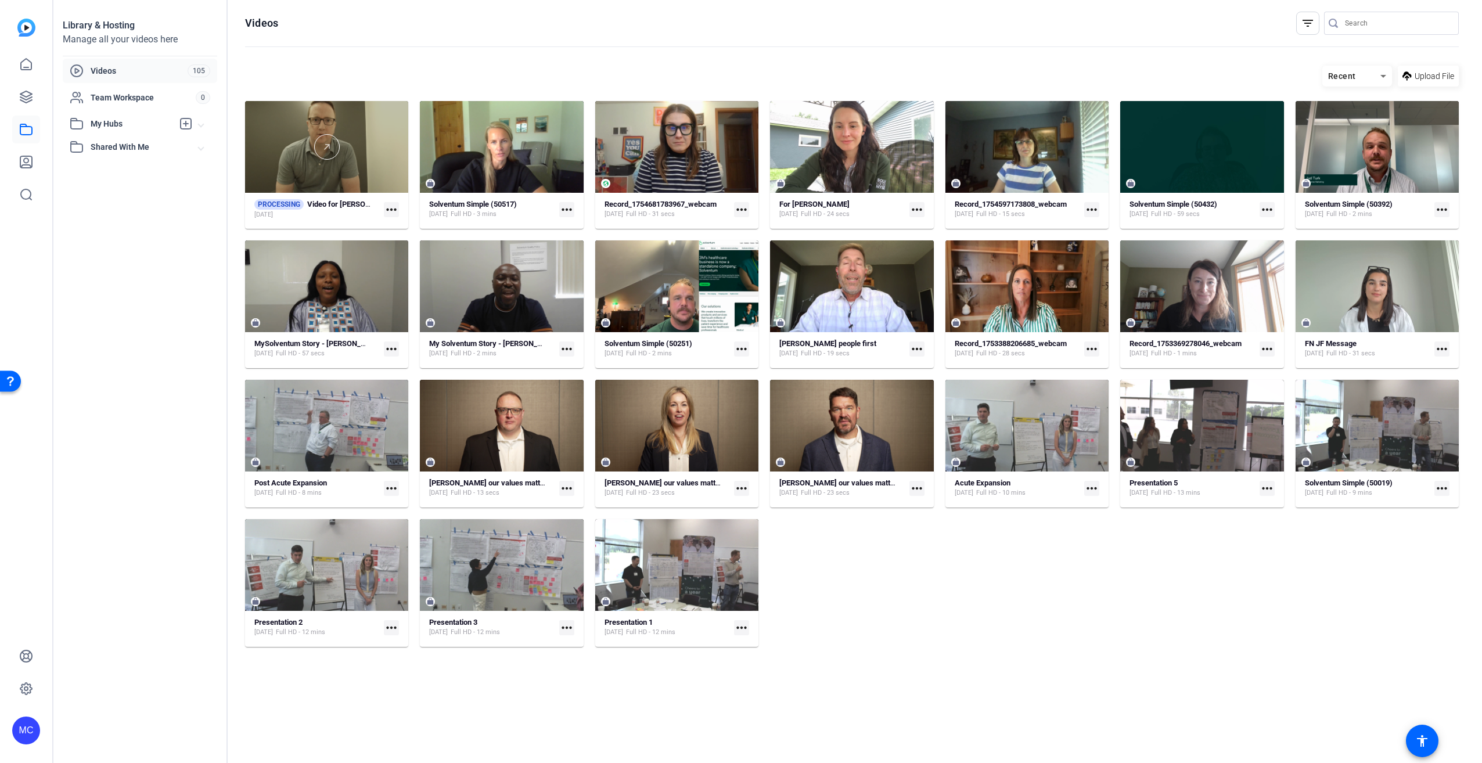
click at [349, 154] on div at bounding box center [326, 147] width 163 height 26
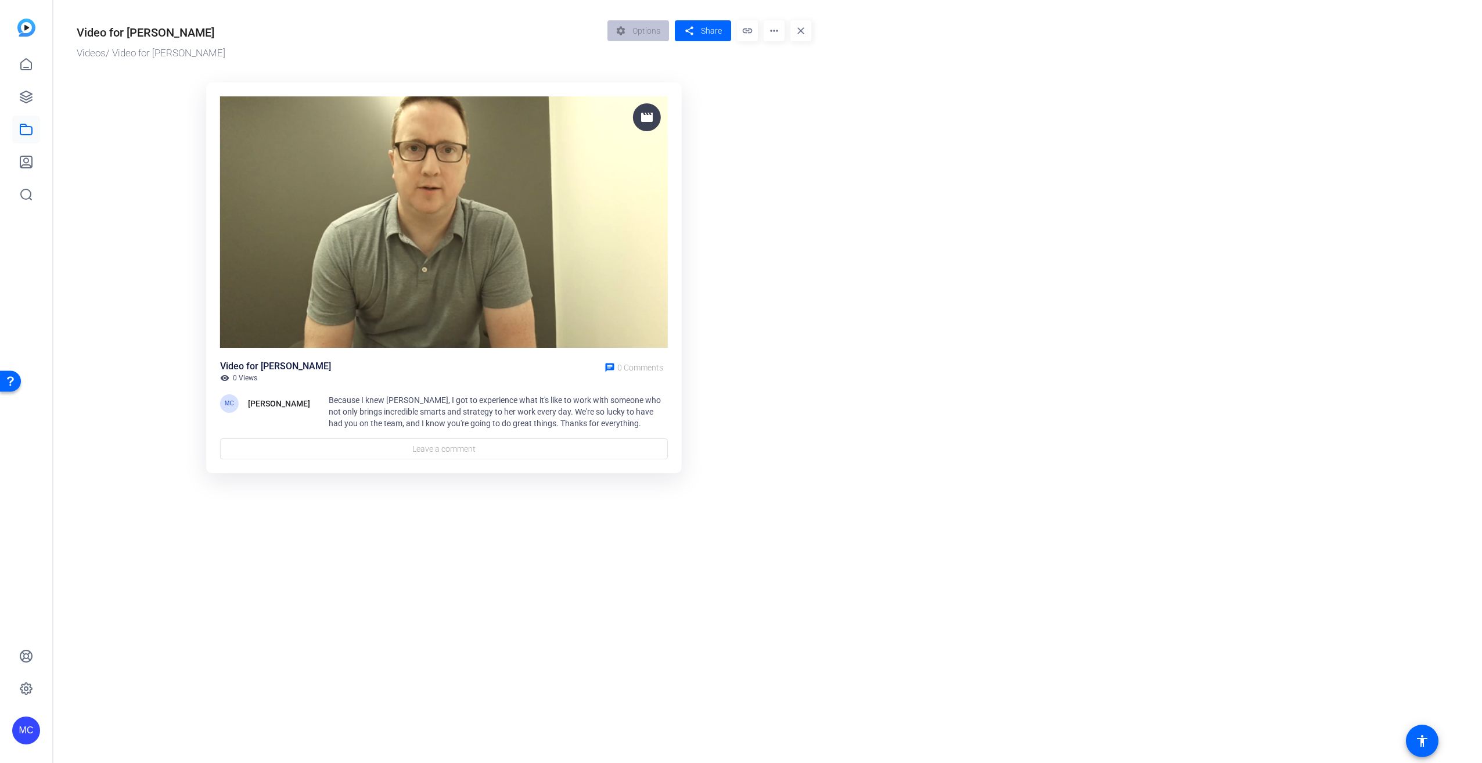
click at [794, 269] on ktd-grid "movie Video for [PERSON_NAME] C visibility 0 Views chat 0 Comments MC [PERSON_N…" at bounding box center [444, 279] width 735 height 407
